Goal: Communication & Community: Answer question/provide support

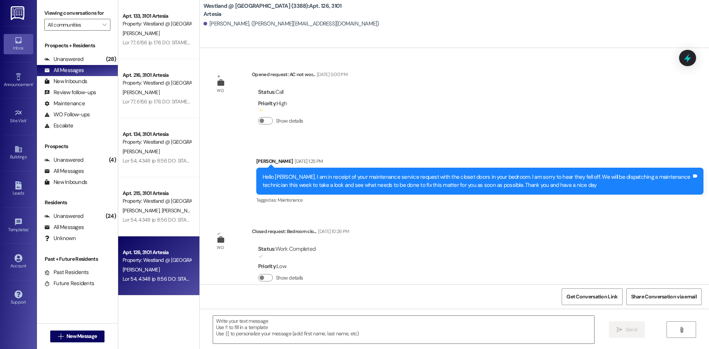
scroll to position [2812, 0]
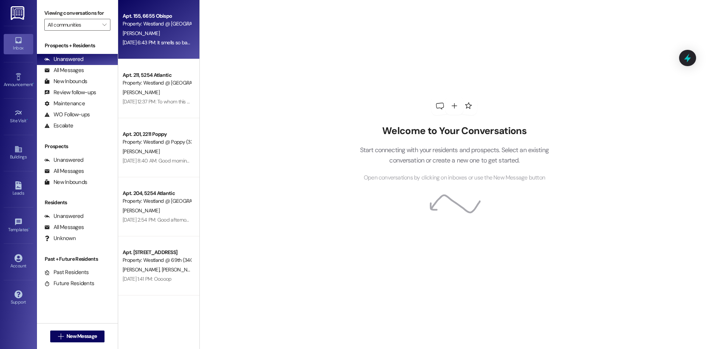
click at [163, 40] on div "[DATE] 6:43 PM: It smells so bad I was able to smell it from my bedroom and kne…" at bounding box center [226, 42] width 206 height 7
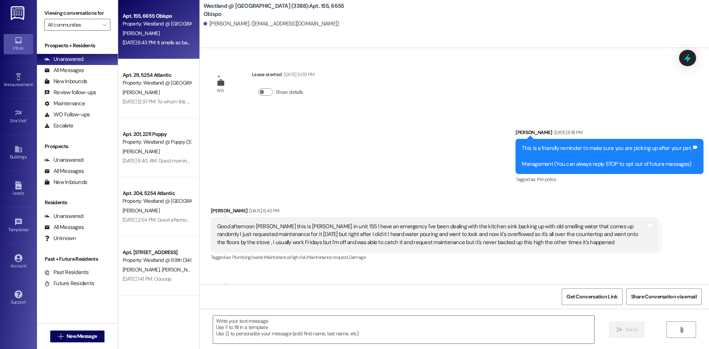
scroll to position [288, 0]
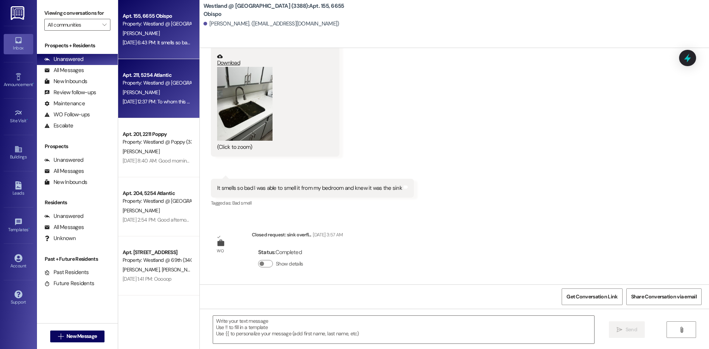
click at [140, 73] on div "Apt. 211, 5254 Atlantic" at bounding box center [157, 75] width 68 height 8
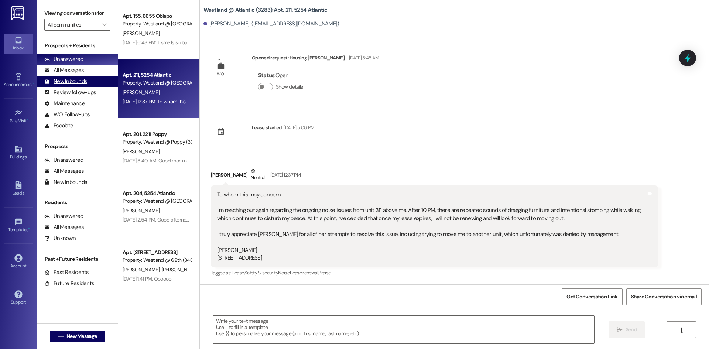
scroll to position [16, 0]
click at [73, 71] on div "All Messages" at bounding box center [64, 70] width 40 height 8
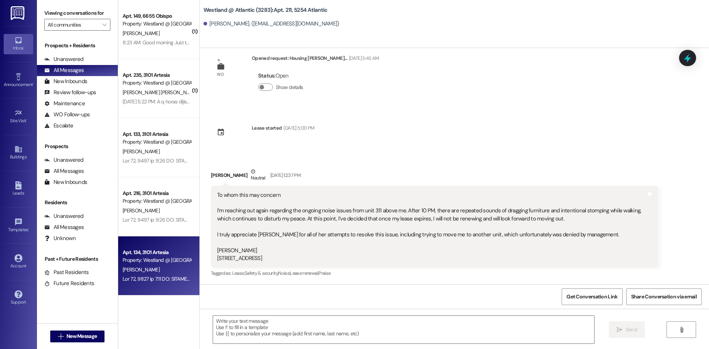
click at [187, 263] on div "Property: Westland @ [GEOGRAPHIC_DATA] (3388)" at bounding box center [157, 260] width 68 height 8
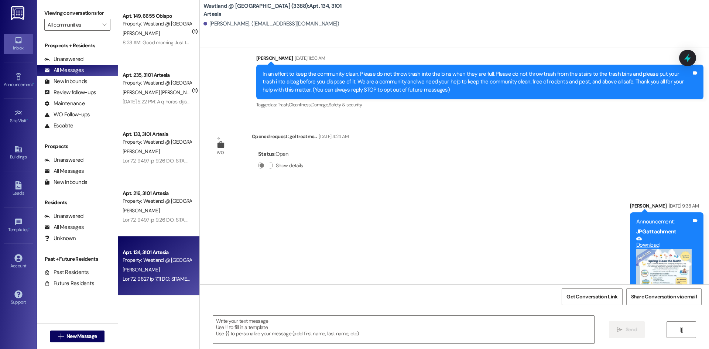
scroll to position [1462, 0]
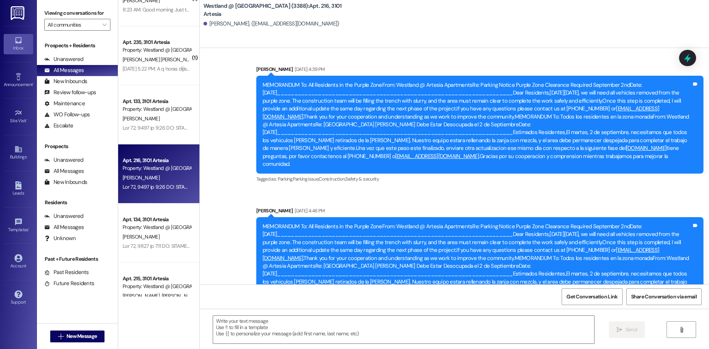
scroll to position [29, 0]
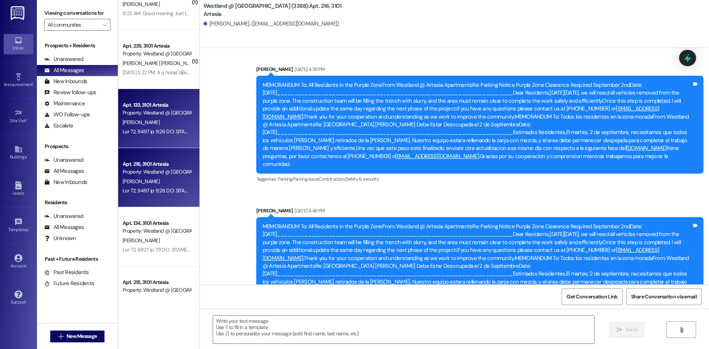
click at [157, 137] on div "Apt. 133, 3101 Artesia Property: Westland @ [GEOGRAPHIC_DATA] (3388) [PERSON_NA…" at bounding box center [158, 118] width 81 height 59
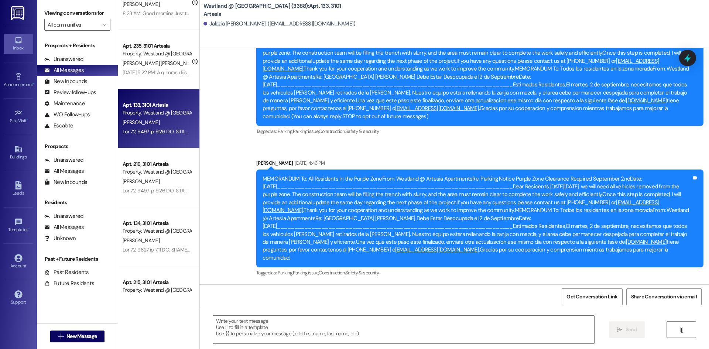
scroll to position [158, 0]
